Goal: Task Accomplishment & Management: Manage account settings

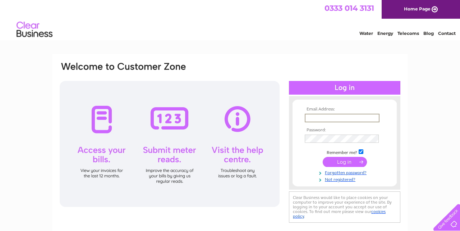
type input "georgie.noone@completefundraising.co.uk"
click at [344, 161] on input "submit" at bounding box center [345, 162] width 44 height 10
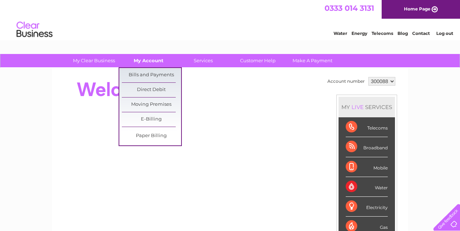
click at [152, 61] on link "My Account" at bounding box center [148, 60] width 59 height 13
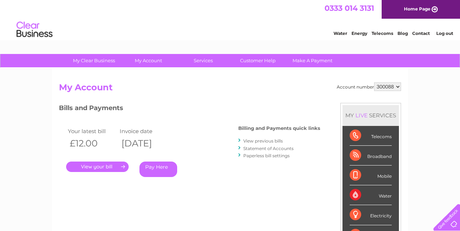
click at [424, 32] on link "Contact" at bounding box center [421, 33] width 18 height 5
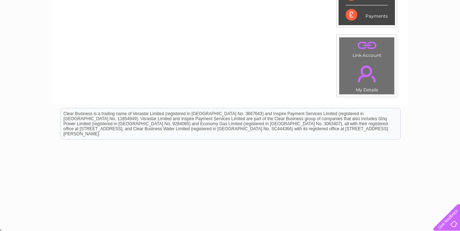
scroll to position [230, 0]
